Goal: Information Seeking & Learning: Find specific fact

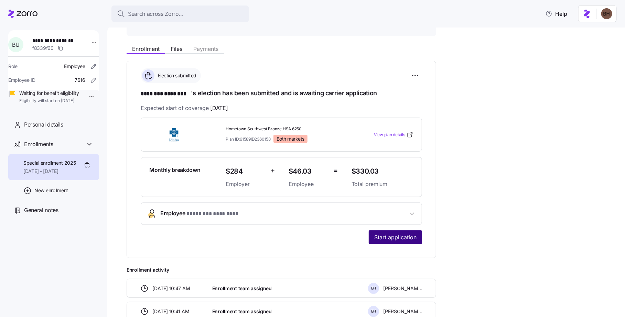
scroll to position [97, 0]
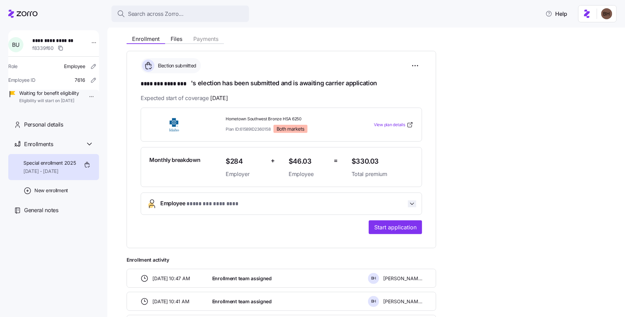
click at [408, 203] on icon "button" at bounding box center [412, 204] width 7 height 7
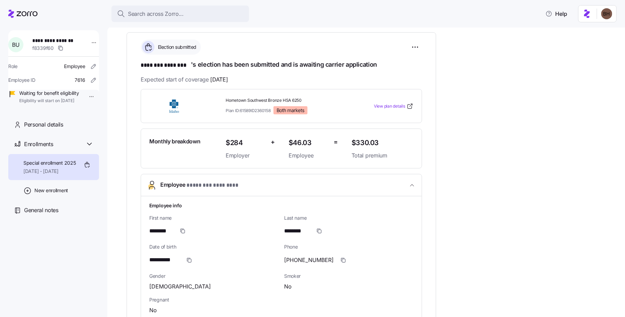
scroll to position [115, 0]
drag, startPoint x: 224, startPoint y: 97, endPoint x: 239, endPoint y: 103, distance: 15.8
click at [239, 103] on div "Hometown Southwest Bronze HSA 6250 Plan ID: 61589ID2360158 Both markets" at bounding box center [286, 106] width 126 height 22
click at [173, 105] on img at bounding box center [174, 107] width 50 height 16
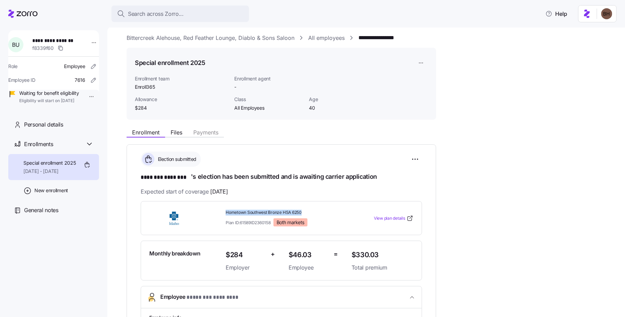
scroll to position [0, 0]
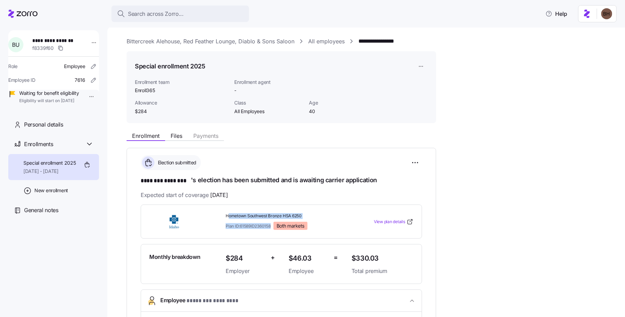
drag, startPoint x: 271, startPoint y: 225, endPoint x: 228, endPoint y: 214, distance: 45.0
click at [228, 214] on div "Hometown Southwest Bronze HSA 6250 Plan ID: 61589ID2360158 Both markets" at bounding box center [286, 221] width 120 height 17
drag, startPoint x: 225, startPoint y: 225, endPoint x: 225, endPoint y: 221, distance: 3.8
click at [225, 224] on div "Hometown Southwest Bronze HSA 6250 Plan ID: 61589ID2360158 Both markets" at bounding box center [286, 222] width 126 height 22
drag, startPoint x: 225, startPoint y: 214, endPoint x: 274, endPoint y: 226, distance: 50.7
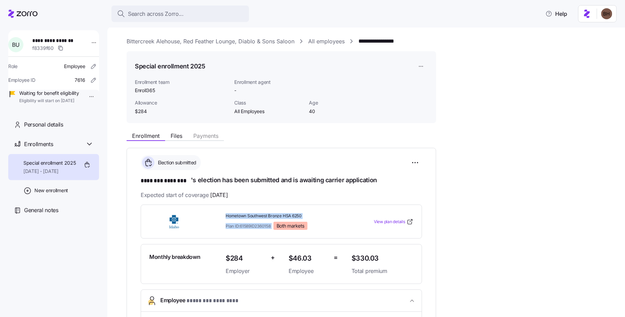
click at [274, 226] on div "Hometown Southwest Bronze HSA 6250 Plan ID: 61589ID2360158 Both markets" at bounding box center [286, 222] width 126 height 22
copy div "Hometown Southwest Bronze HSA 6250 Plan ID: 61589ID2360158"
